Goal: Information Seeking & Learning: Learn about a topic

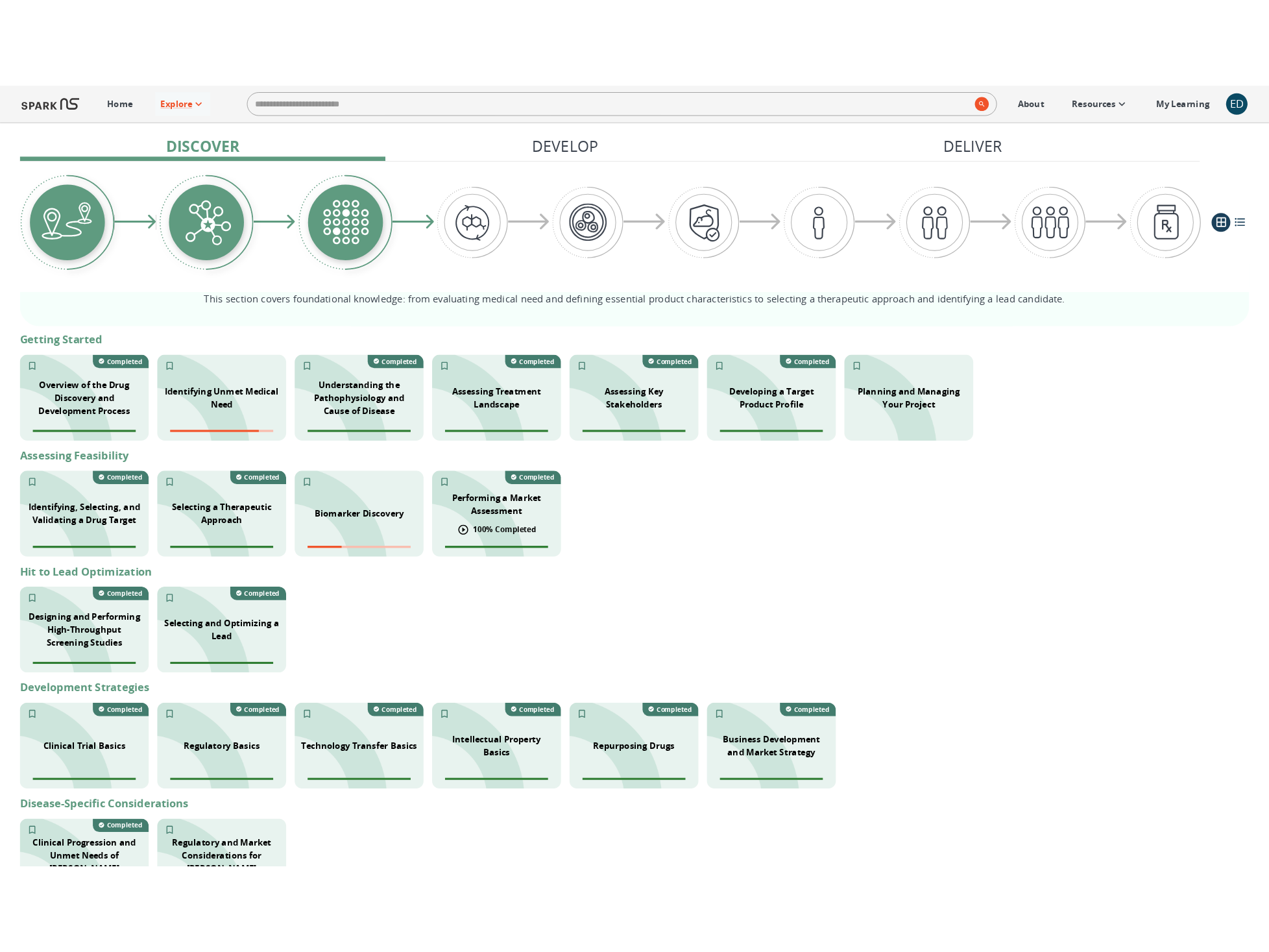
scroll to position [215, 0]
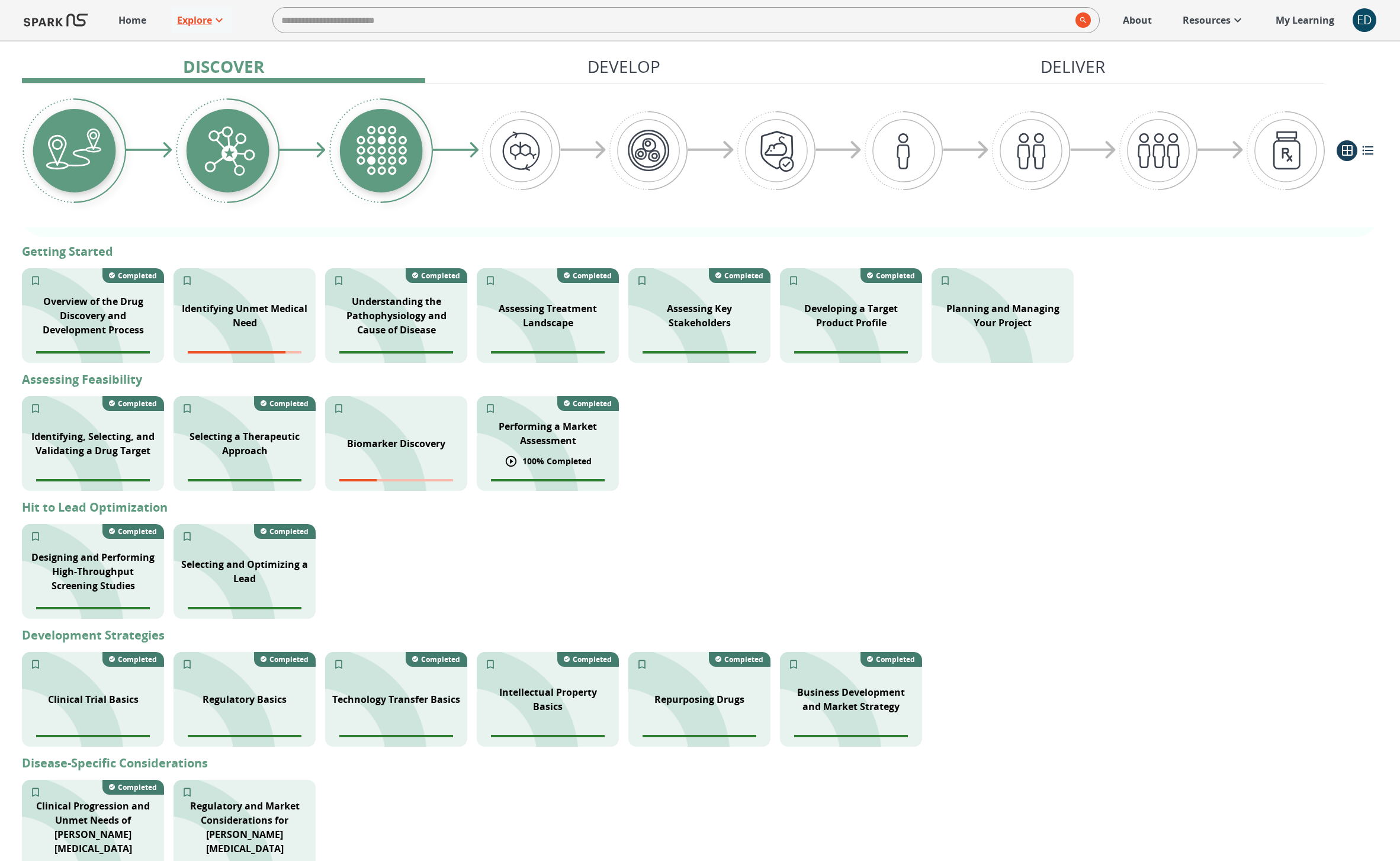
click at [553, 455] on p "100 % Completed" at bounding box center [557, 461] width 69 height 13
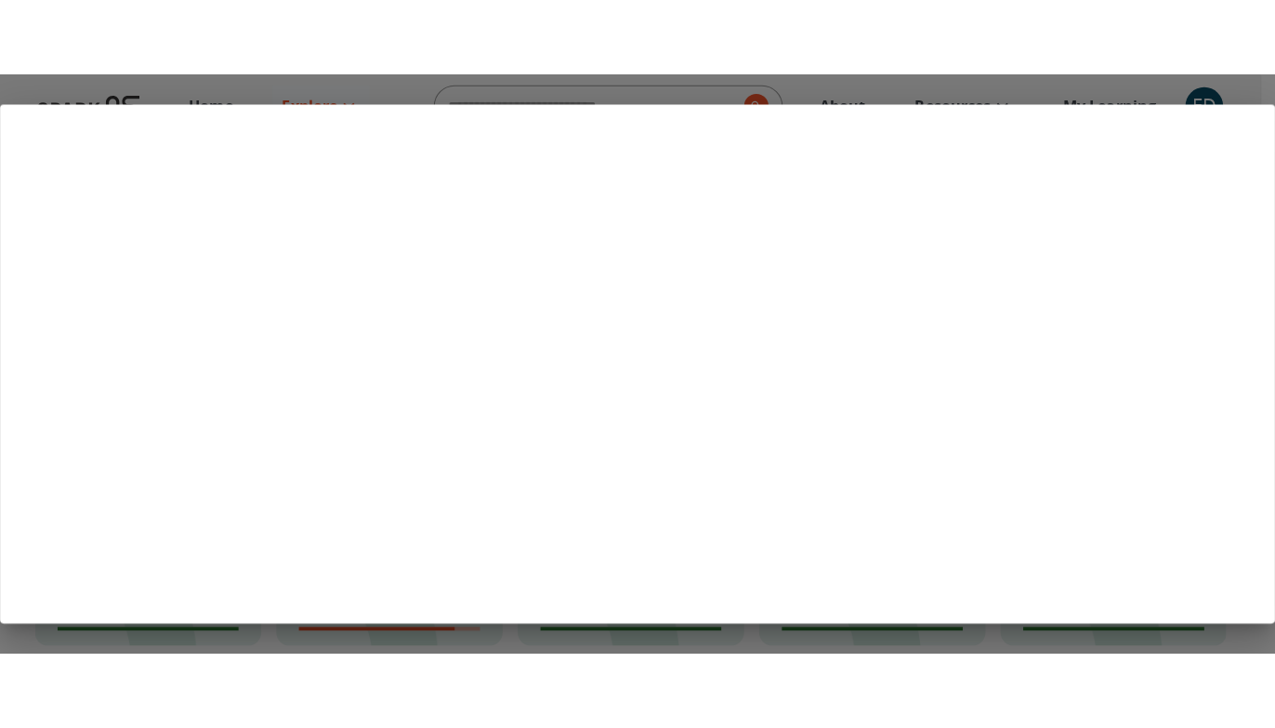
scroll to position [290, 0]
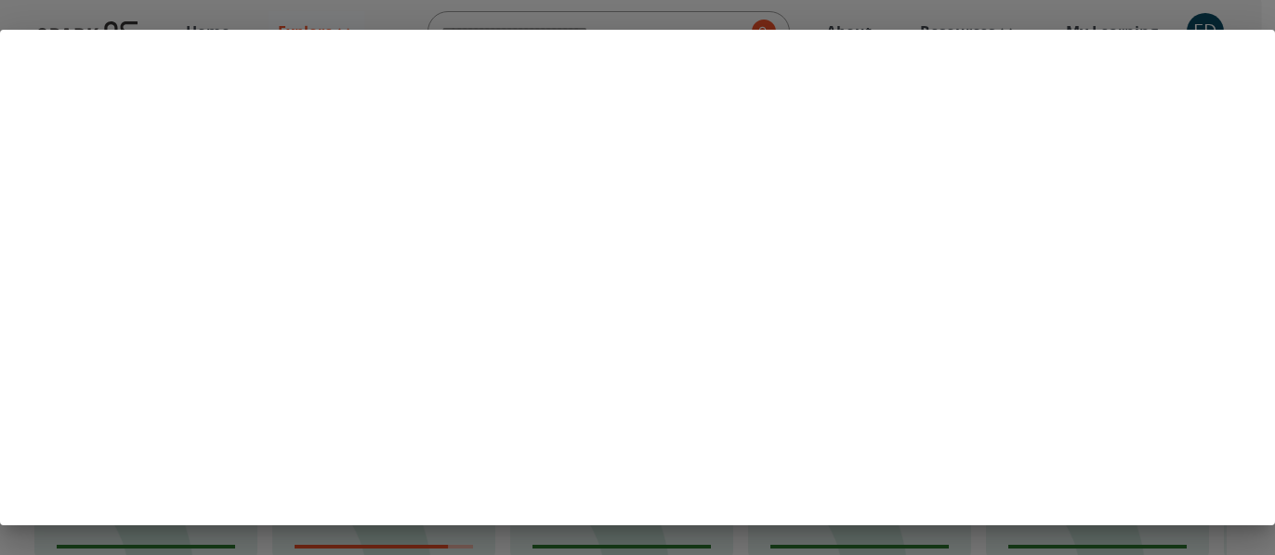
drag, startPoint x: 519, startPoint y: 525, endPoint x: 514, endPoint y: 546, distance: 22.1
click at [514, 546] on div at bounding box center [637, 277] width 1275 height 555
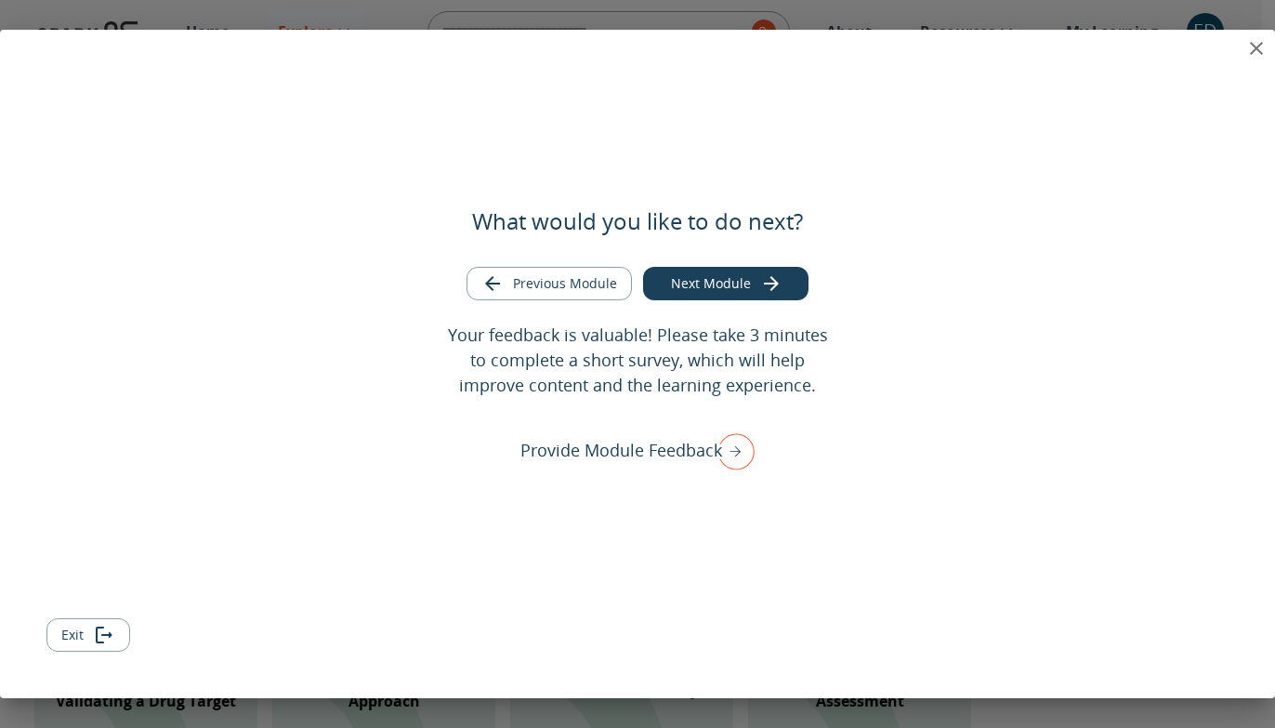
click at [68, 632] on button "Exit" at bounding box center [88, 635] width 84 height 34
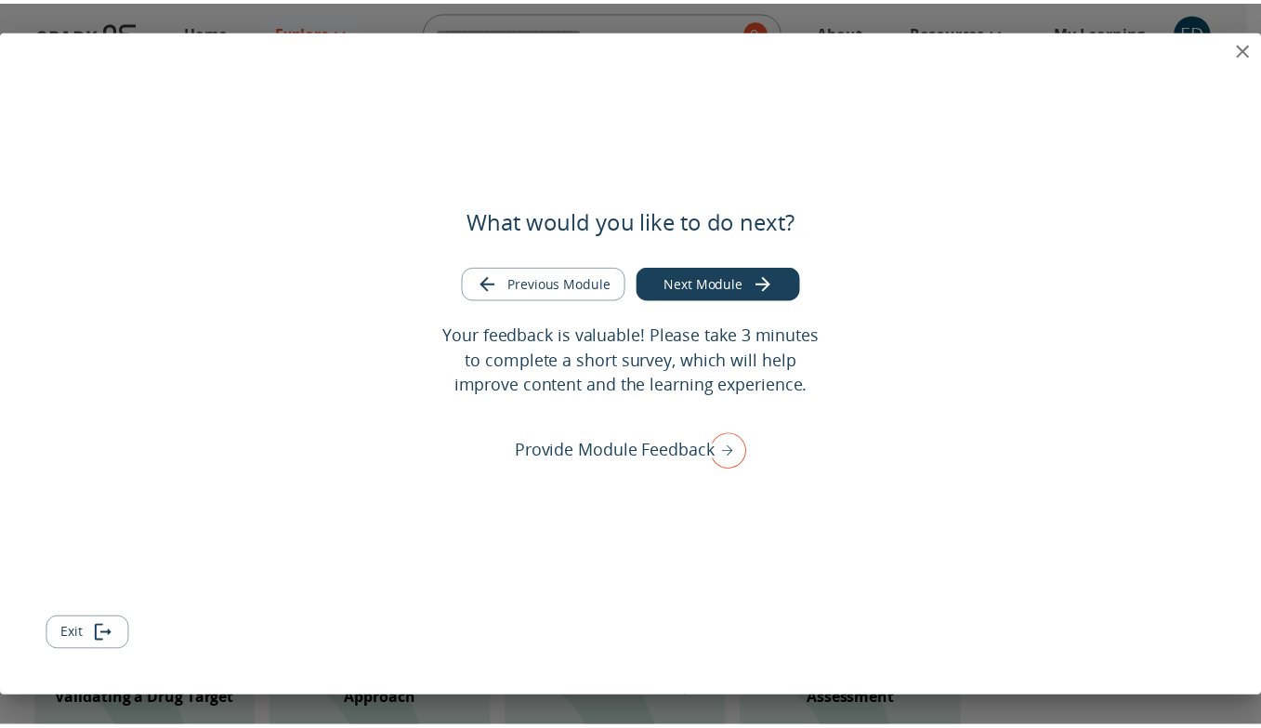
scroll to position [0, 0]
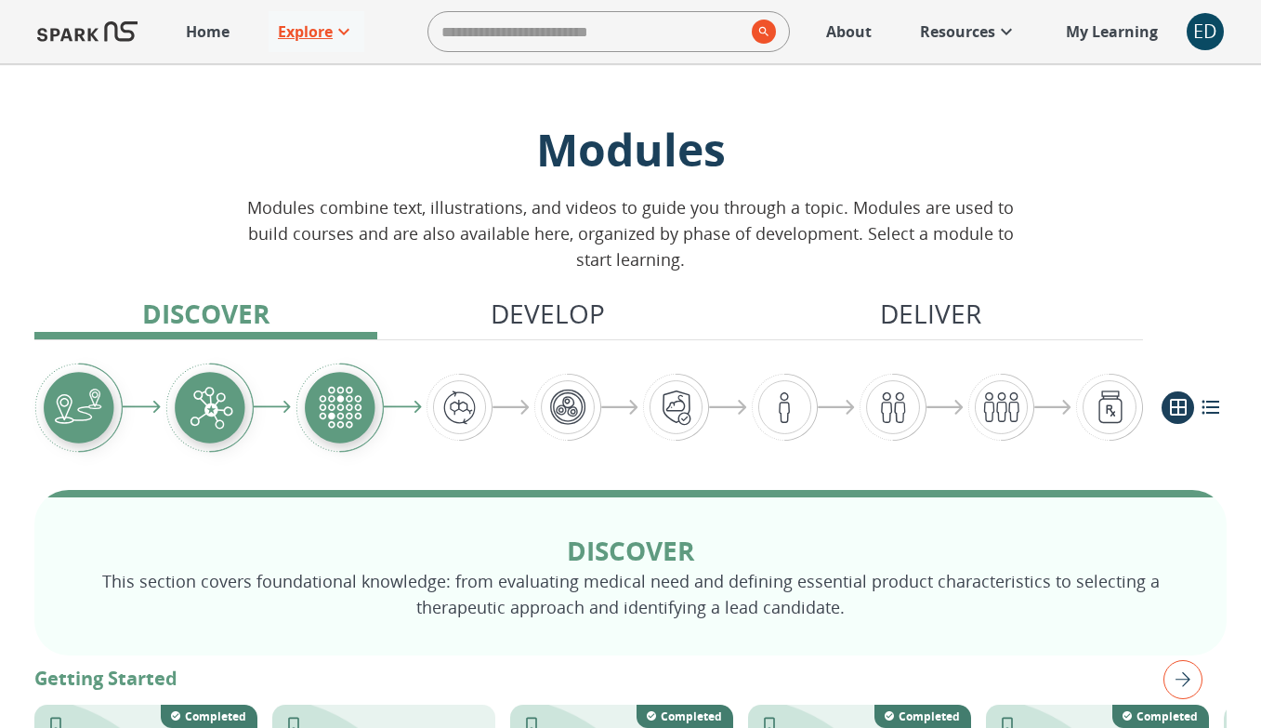
click at [316, 33] on p "Explore" at bounding box center [305, 31] width 55 height 22
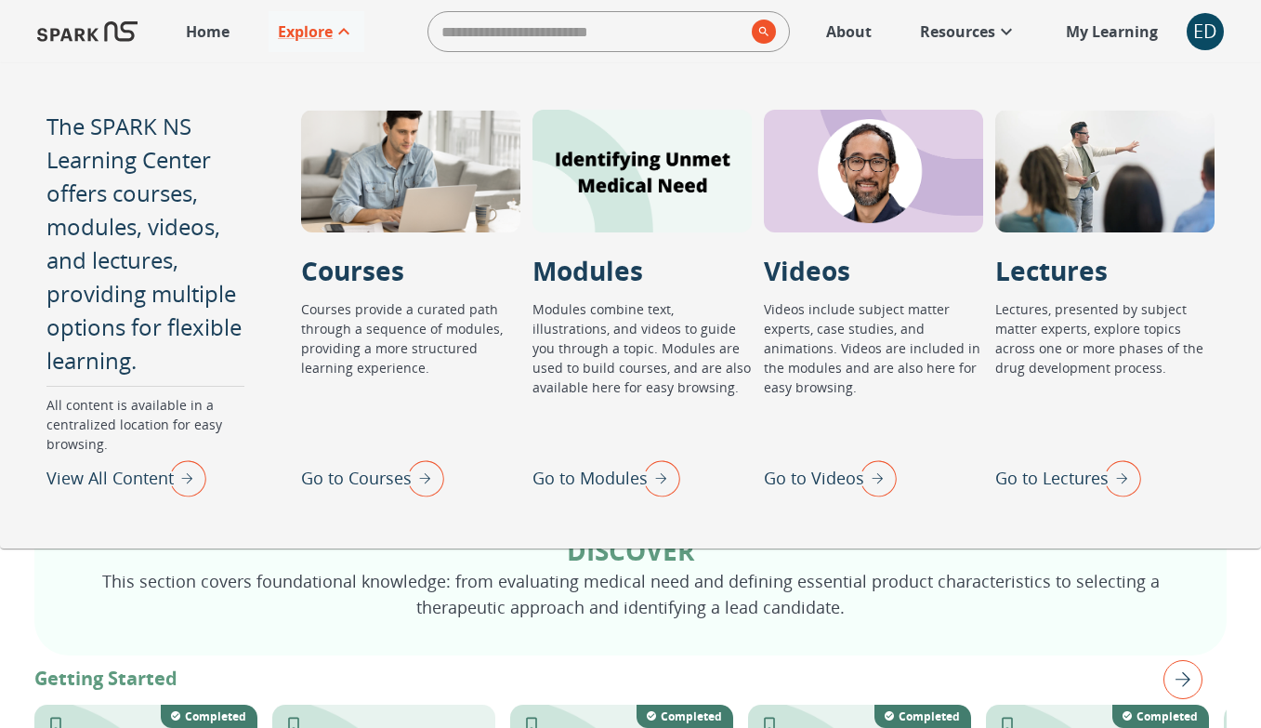
click at [1029, 483] on p "Go to Lectures" at bounding box center [1051, 478] width 113 height 25
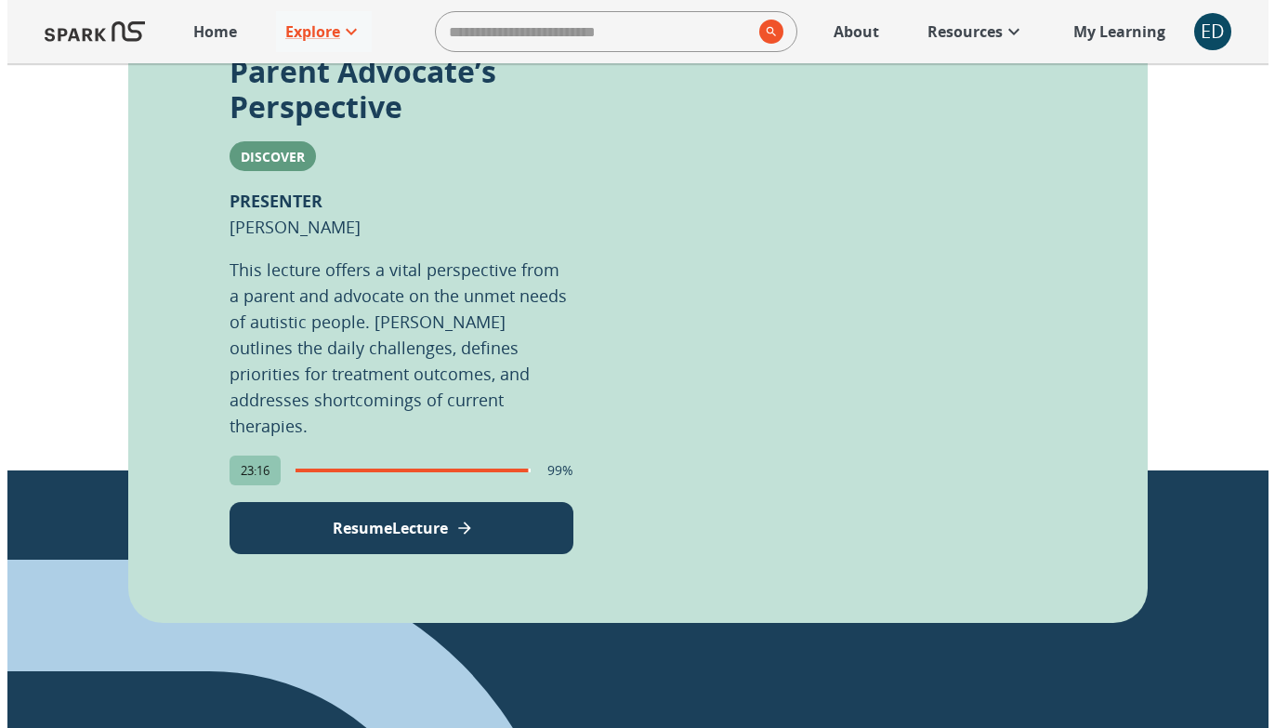
scroll to position [1214, 0]
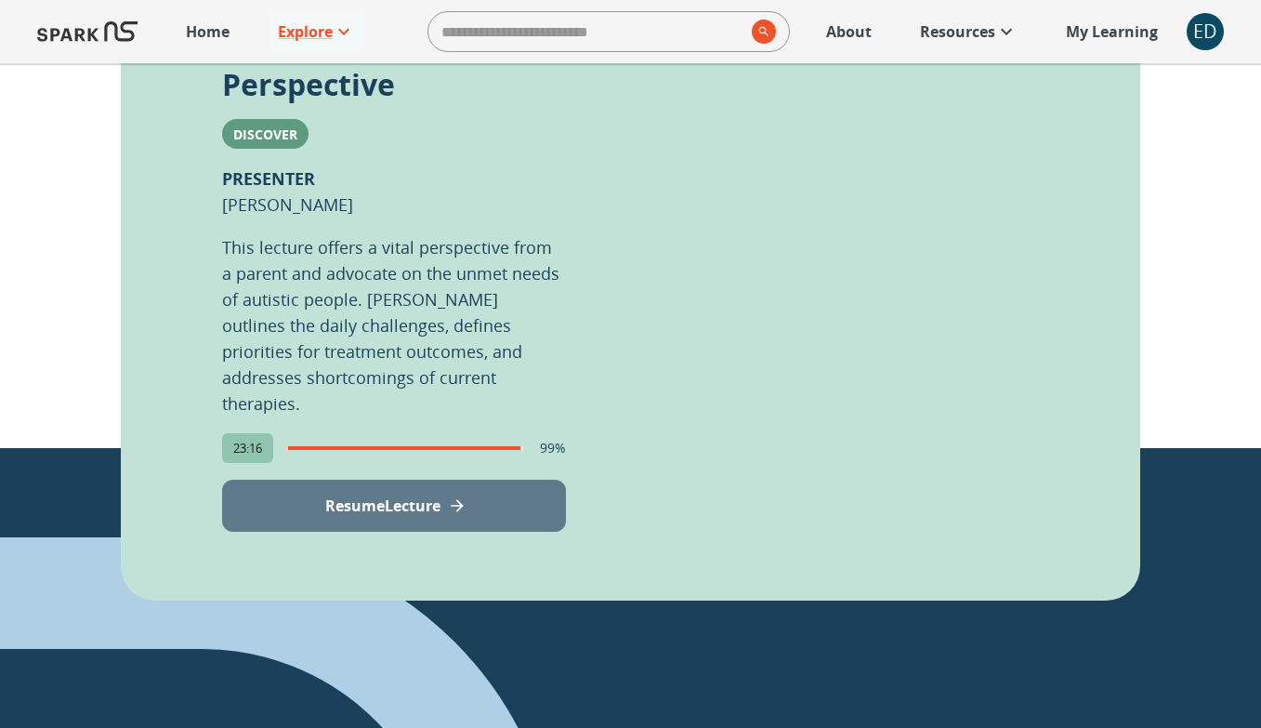
click at [356, 494] on p "Resume Lecture" at bounding box center [382, 505] width 115 height 22
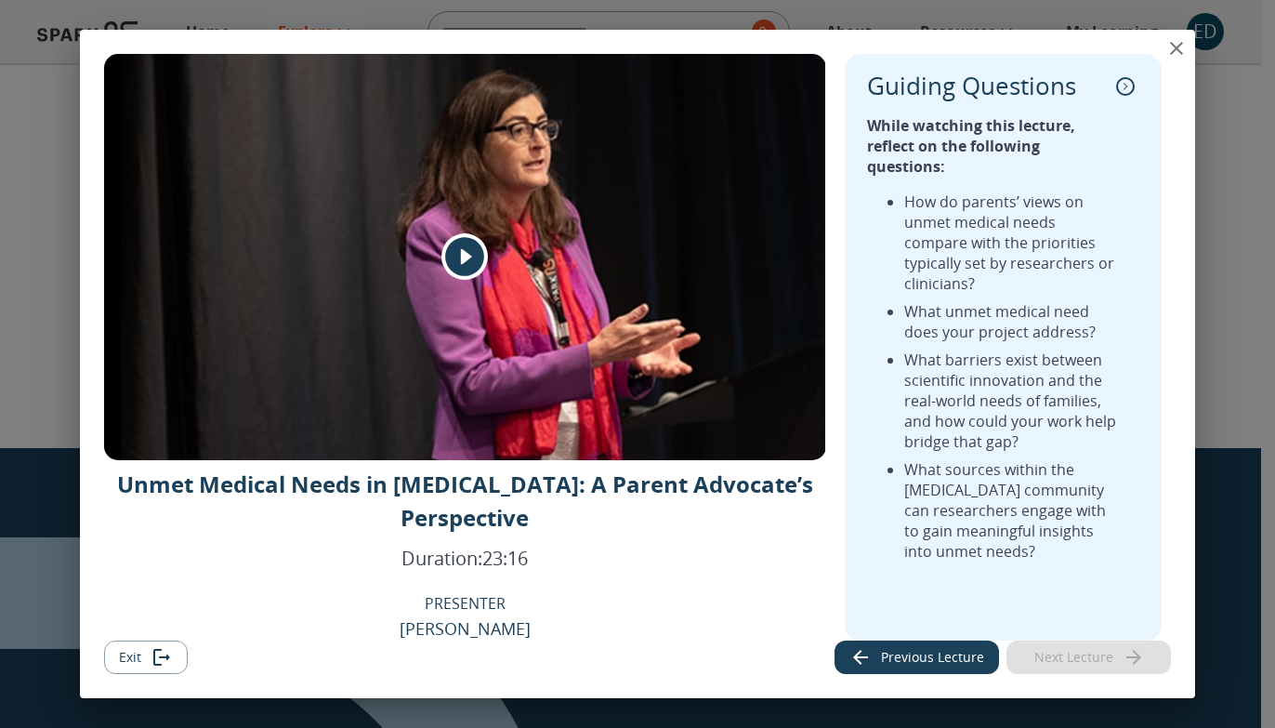
click at [98, 561] on div "Unmet Medical Needs in Autism: A Parent Advocate’s Perspective Duration: 23:16 …" at bounding box center [637, 348] width 1115 height 636
click at [147, 655] on button "Exit" at bounding box center [146, 657] width 84 height 34
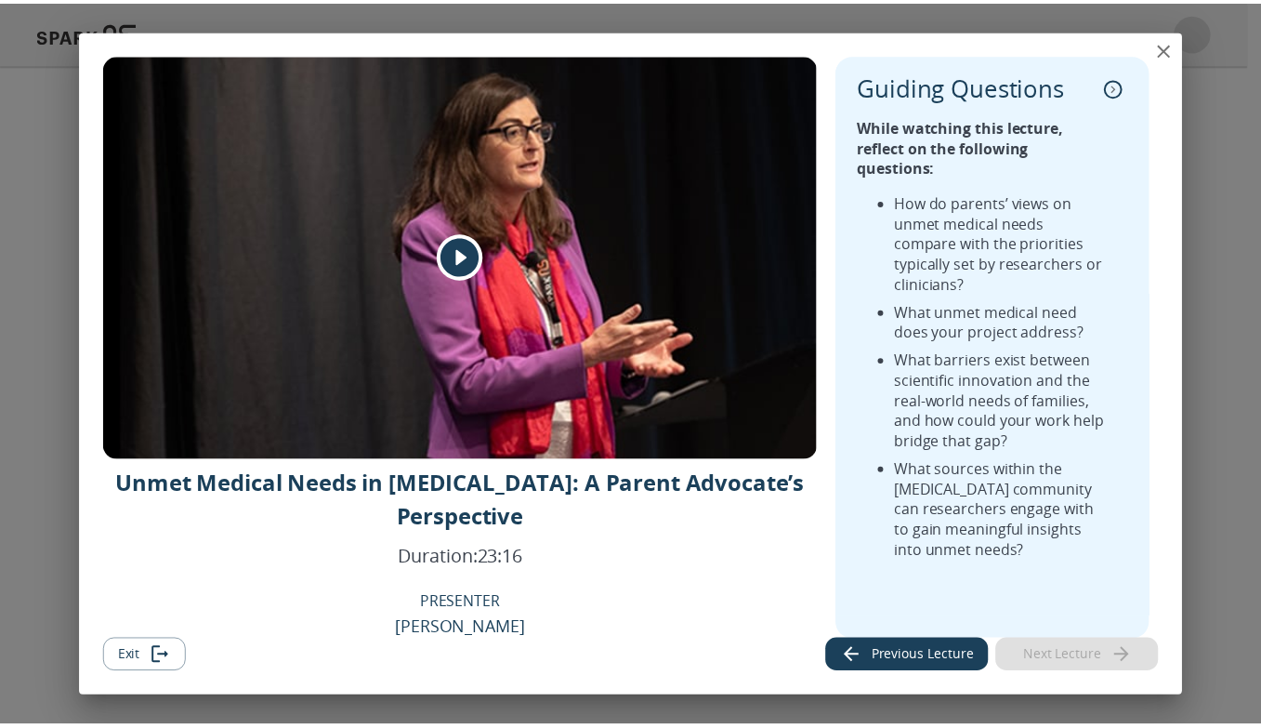
scroll to position [1294, 0]
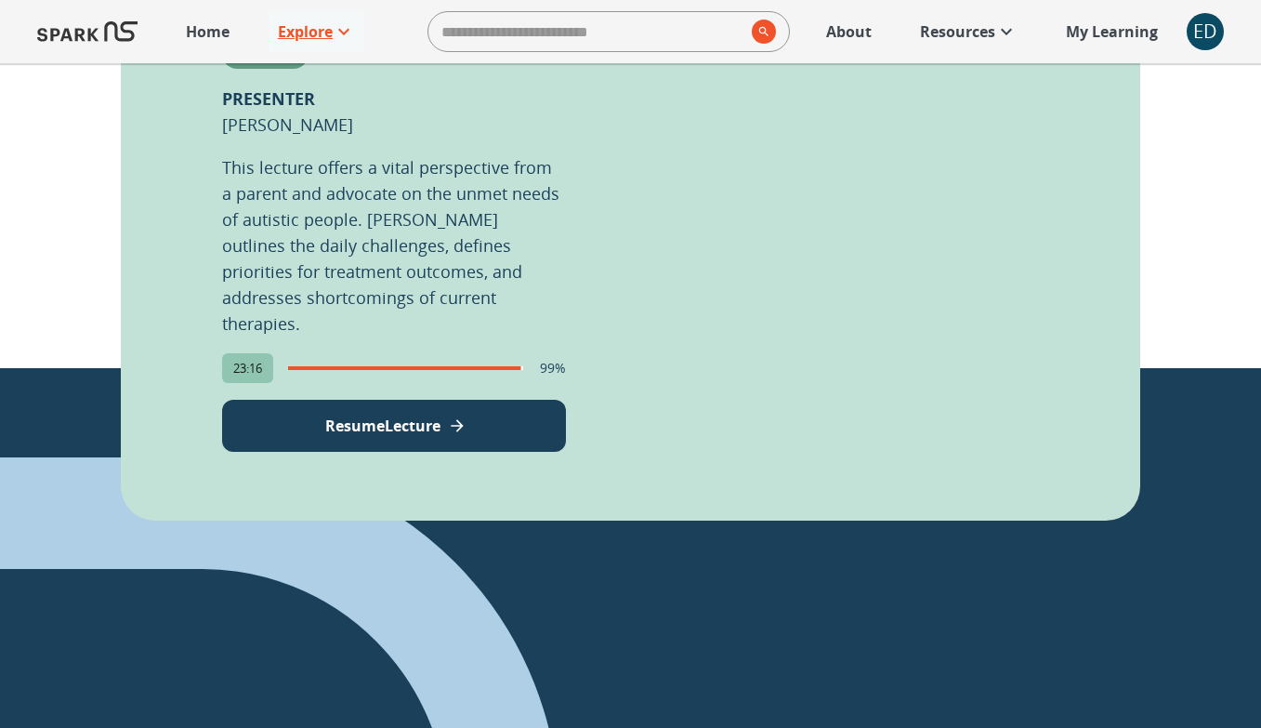
click at [315, 27] on p "Explore" at bounding box center [305, 31] width 55 height 22
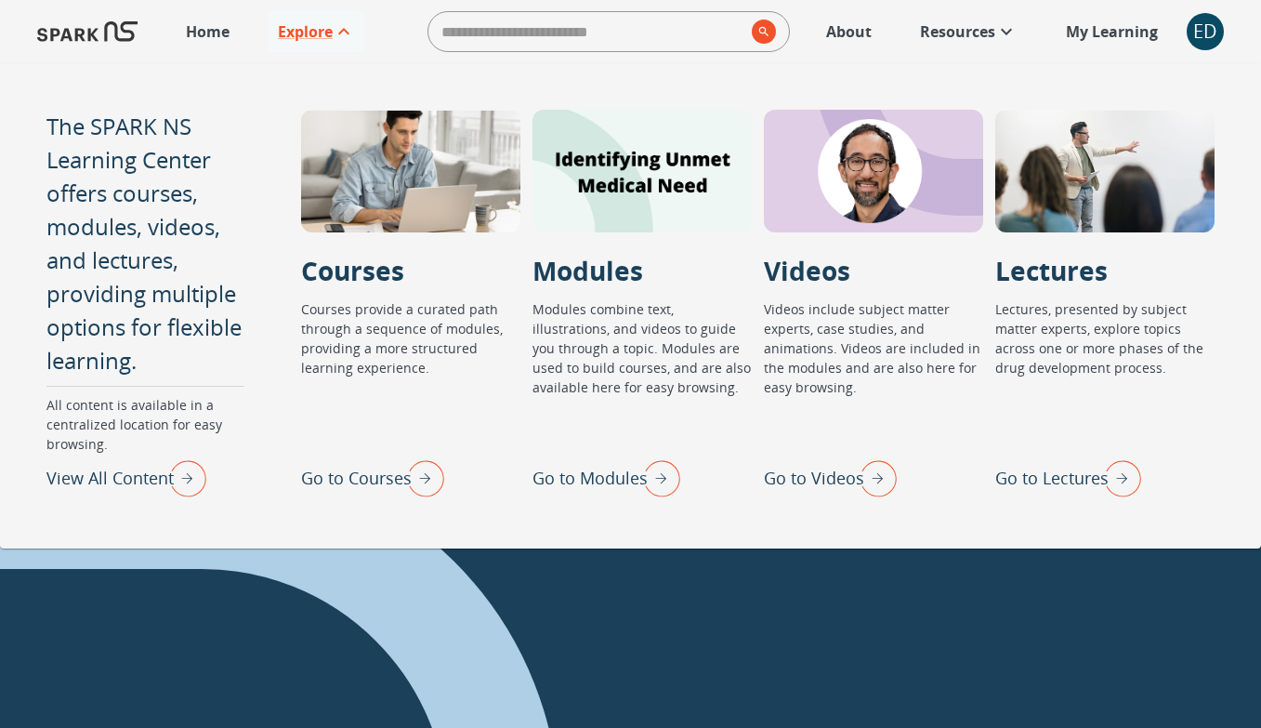
click at [576, 480] on p "Go to Modules" at bounding box center [589, 478] width 115 height 25
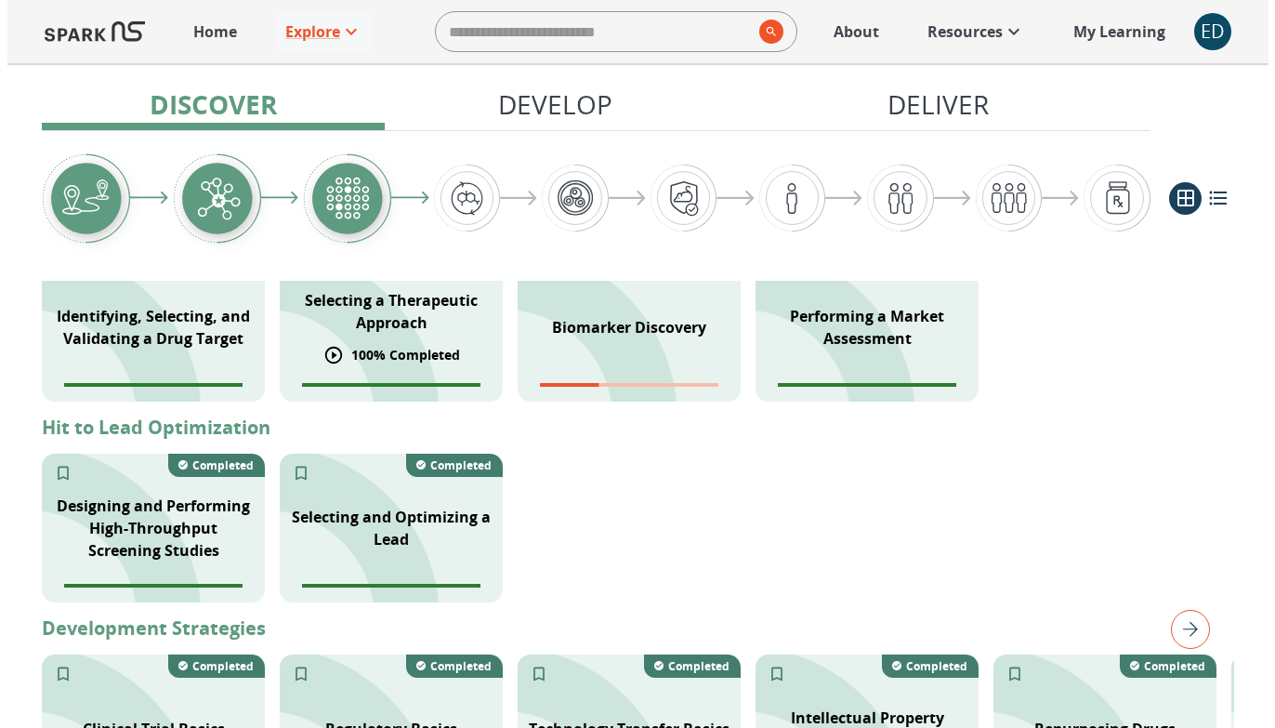
scroll to position [649, 0]
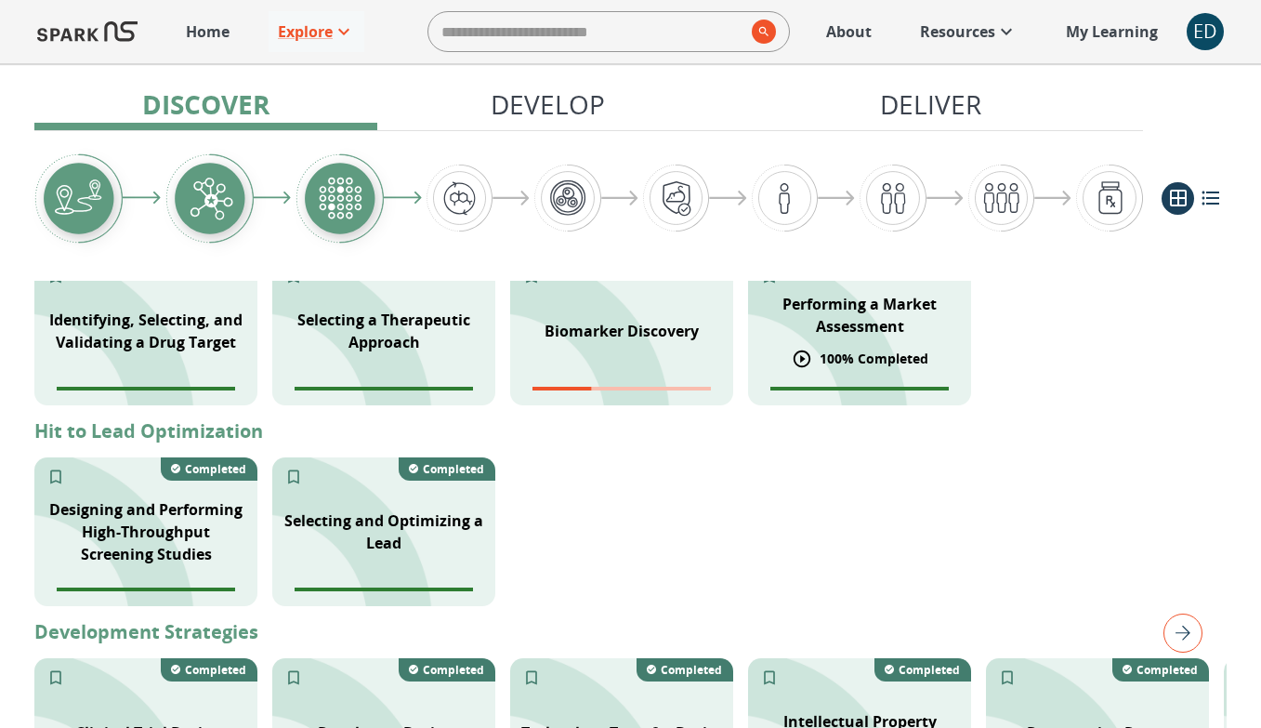
click at [856, 375] on div "Performing a Market Assessment 100 % Completed Last viewed" at bounding box center [859, 330] width 223 height 149
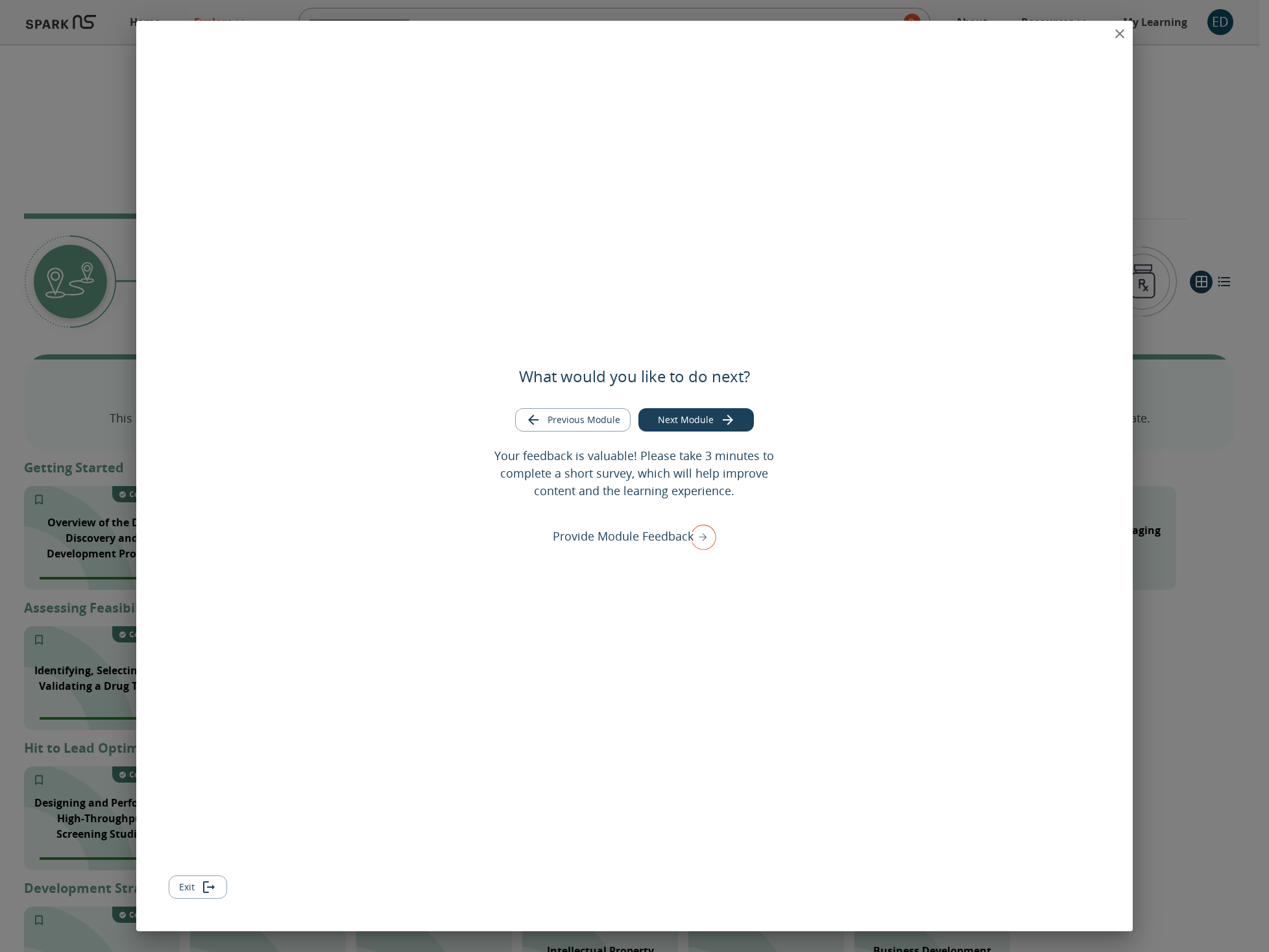
click at [191, 892] on button "Exit" at bounding box center [198, 887] width 59 height 24
click at [193, 889] on button "Exit" at bounding box center [198, 887] width 59 height 24
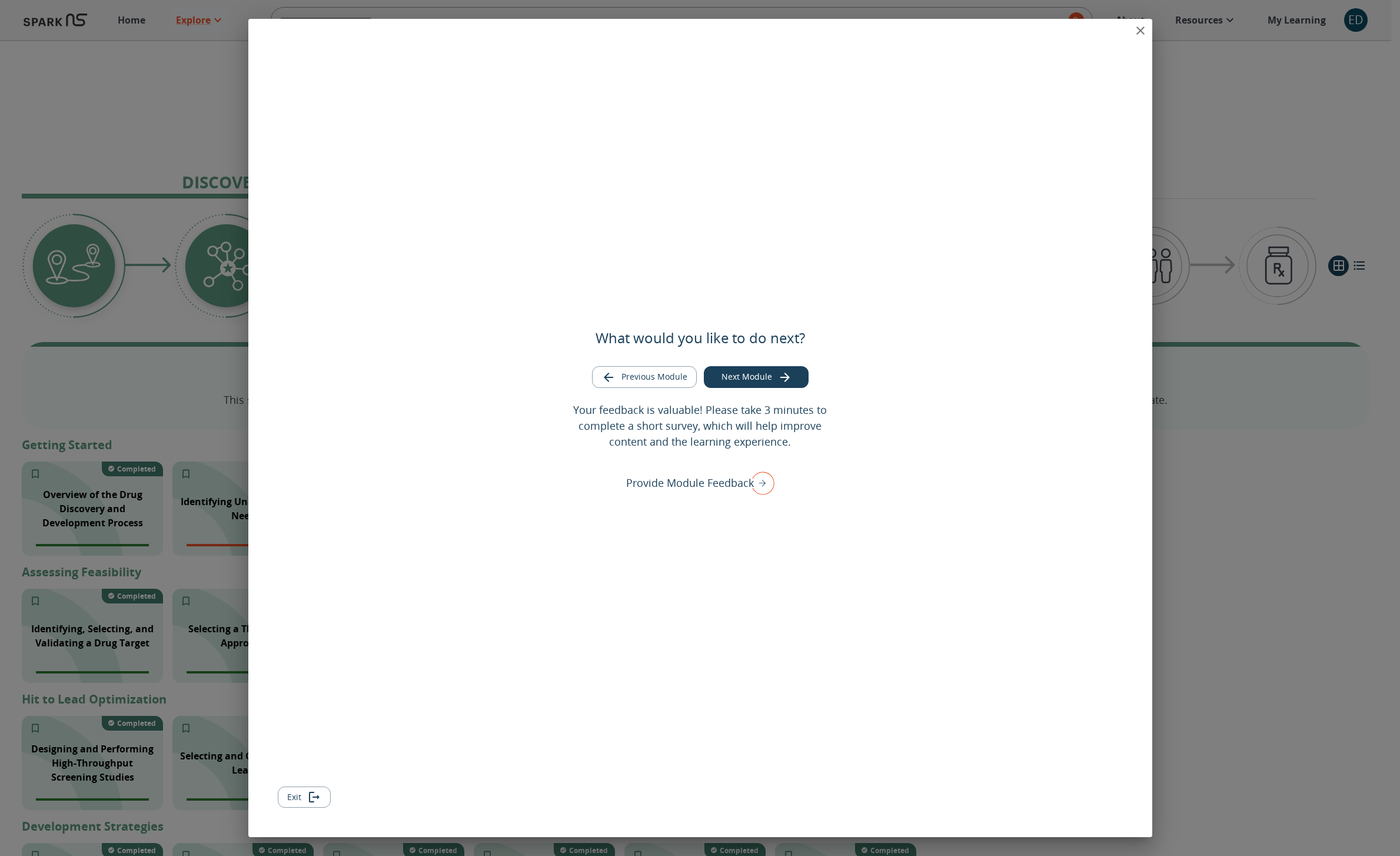
click at [291, 798] on button "Exit" at bounding box center [305, 797] width 53 height 22
